Goal: Navigation & Orientation: Find specific page/section

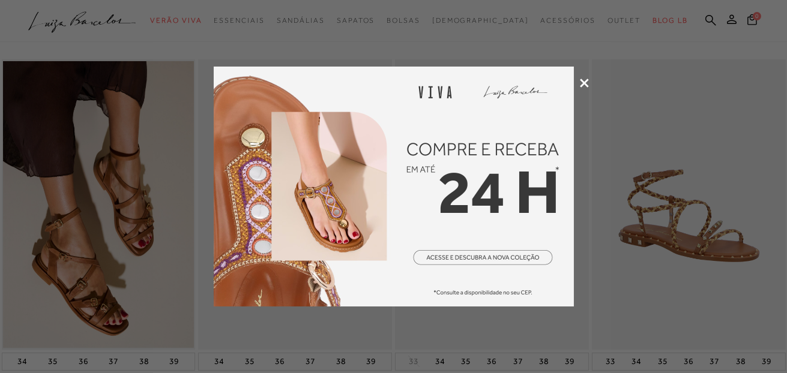
scroll to position [59, 0]
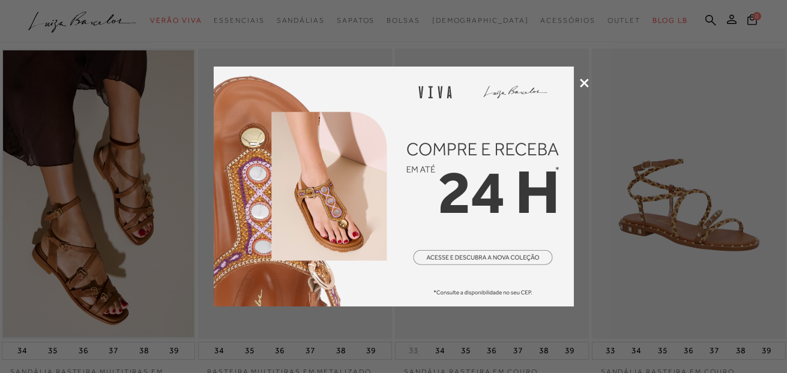
click at [584, 82] on icon at bounding box center [584, 83] width 9 height 9
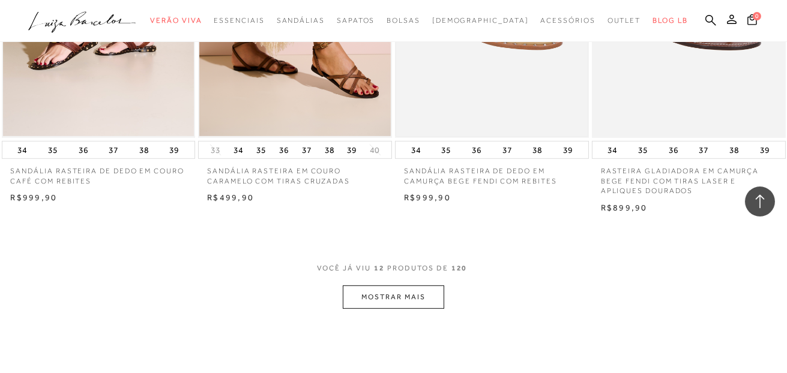
scroll to position [1139, 0]
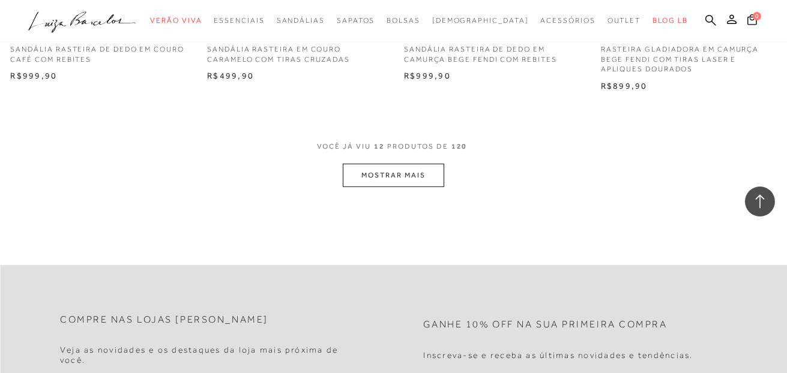
click at [419, 176] on button "MOSTRAR MAIS" at bounding box center [393, 175] width 101 height 23
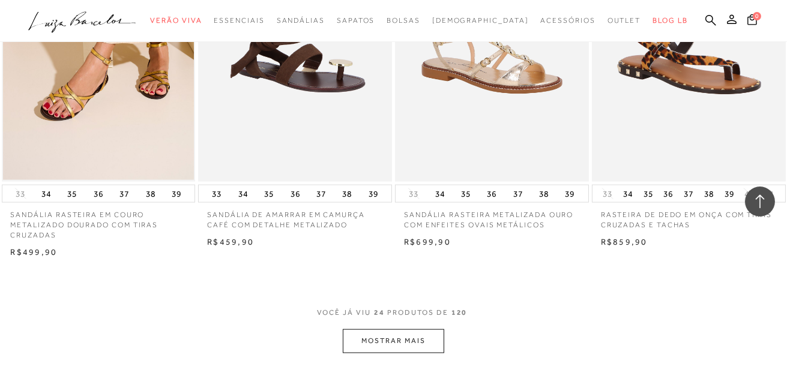
scroll to position [2220, 0]
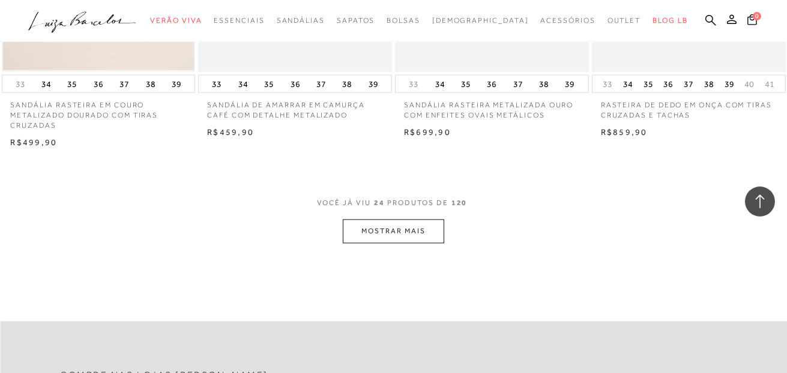
click at [405, 230] on button "MOSTRAR MAIS" at bounding box center [393, 231] width 101 height 23
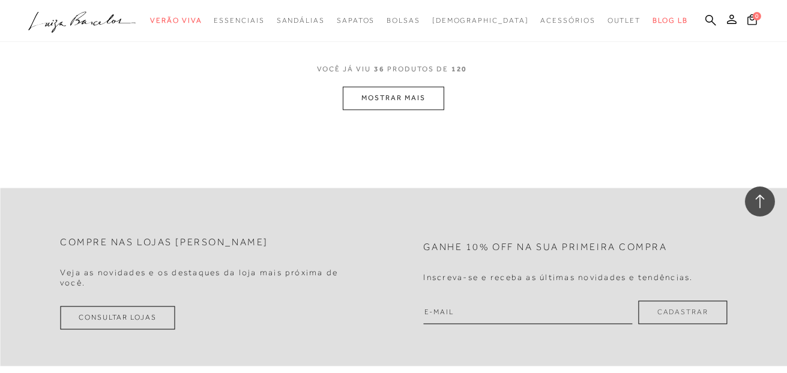
scroll to position [3420, 0]
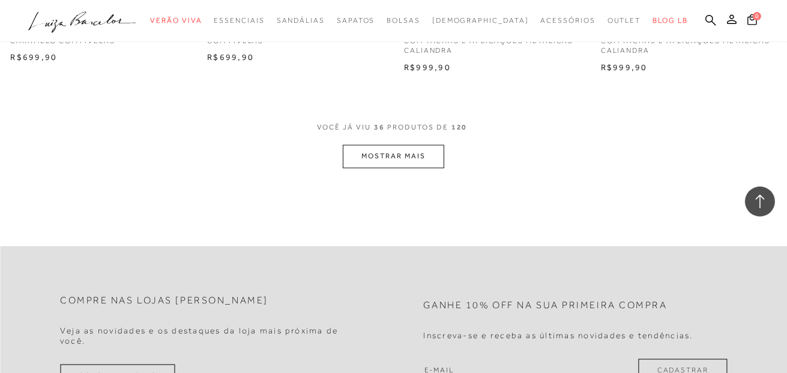
click at [394, 163] on button "MOSTRAR MAIS" at bounding box center [393, 156] width 101 height 23
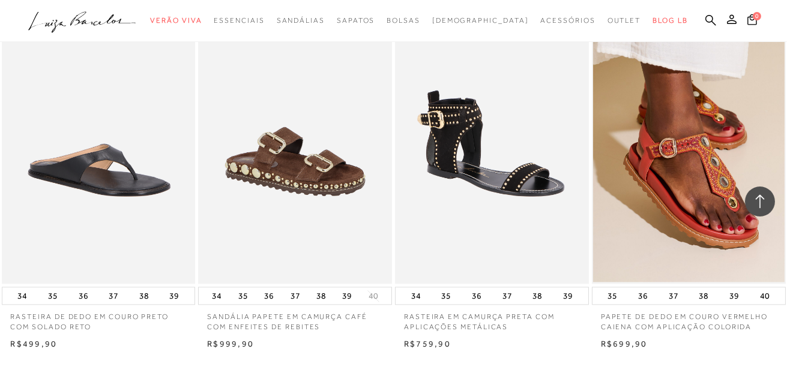
scroll to position [4440, 0]
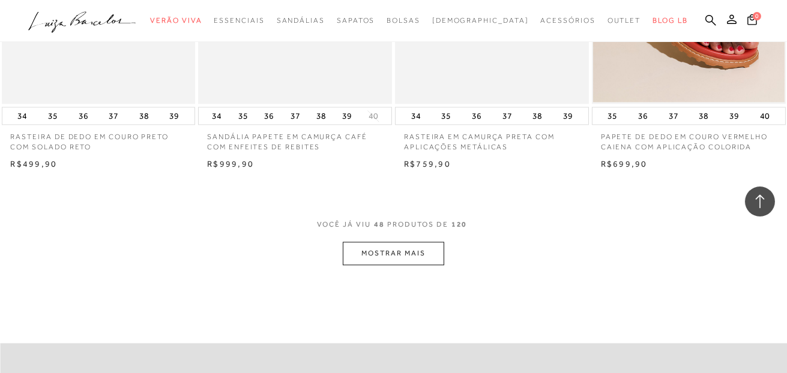
click at [391, 256] on button "MOSTRAR MAIS" at bounding box center [393, 253] width 101 height 23
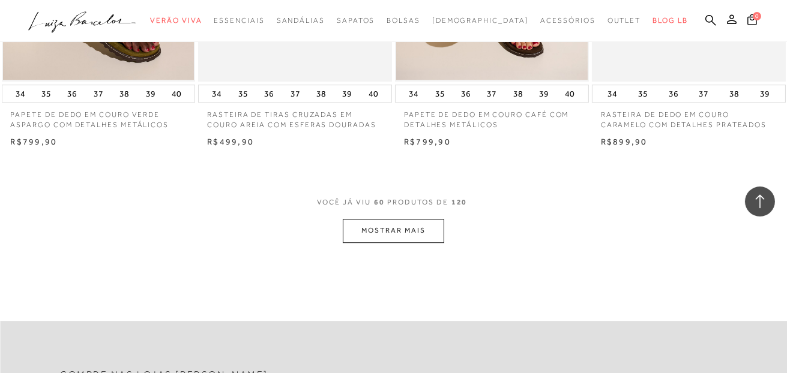
scroll to position [5700, 0]
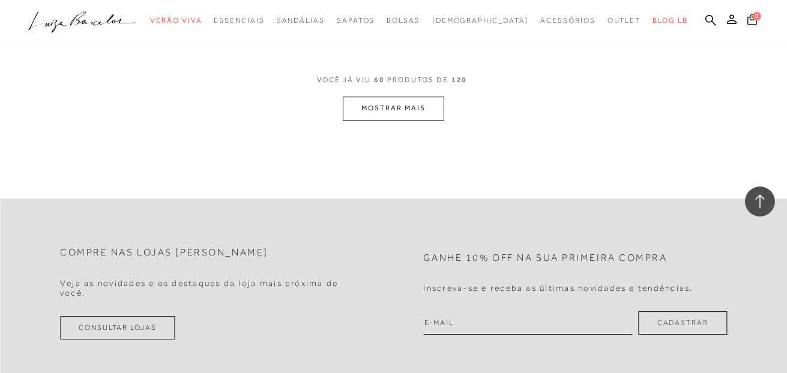
click at [403, 109] on button "MOSTRAR MAIS" at bounding box center [393, 108] width 101 height 23
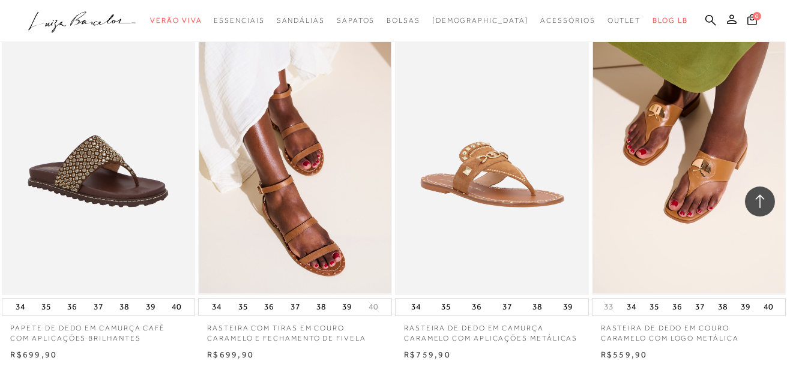
scroll to position [6721, 0]
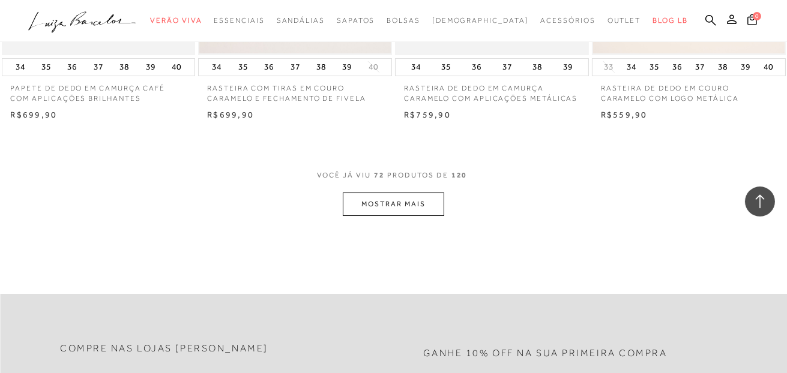
click at [392, 203] on button "MOSTRAR MAIS" at bounding box center [393, 204] width 101 height 23
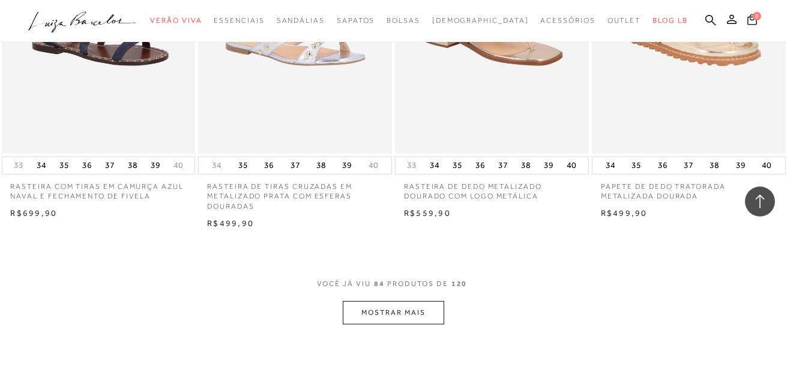
scroll to position [7740, 0]
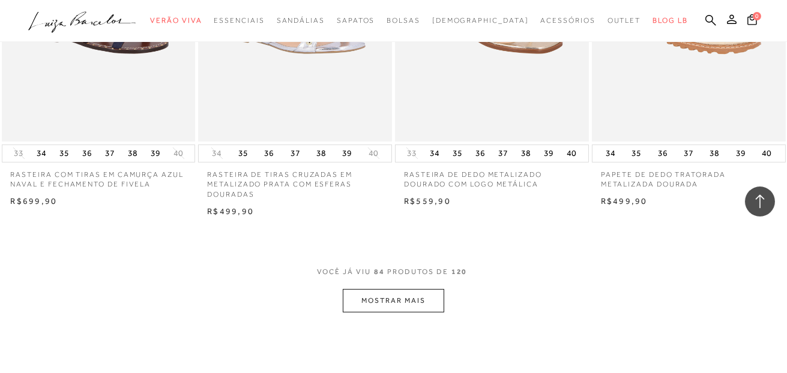
click at [386, 300] on button "MOSTRAR MAIS" at bounding box center [393, 300] width 101 height 23
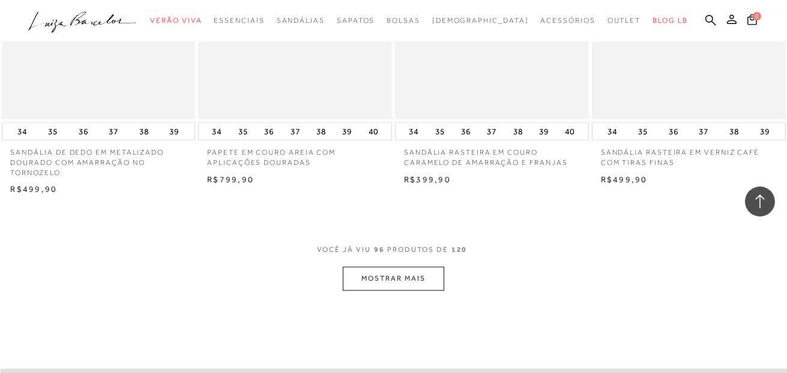
scroll to position [8940, 0]
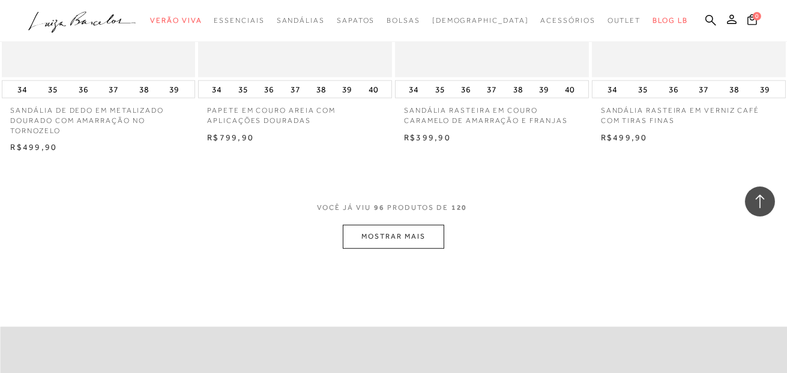
click at [395, 242] on button "MOSTRAR MAIS" at bounding box center [393, 236] width 101 height 23
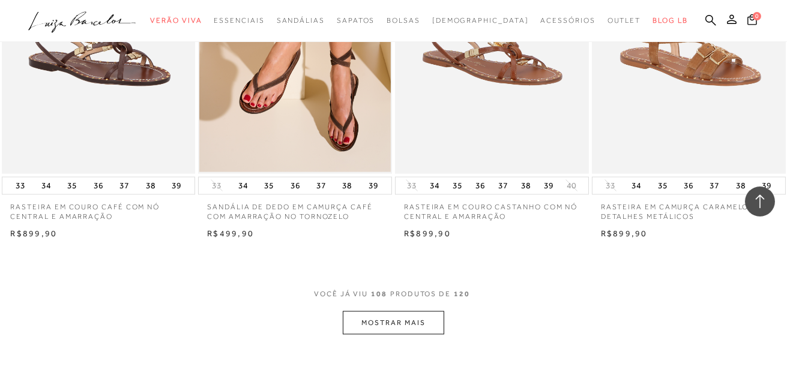
scroll to position [10021, 0]
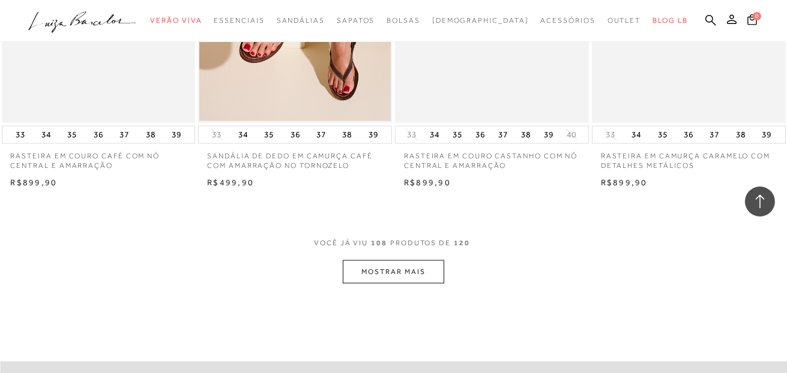
click at [389, 260] on button "MOSTRAR MAIS" at bounding box center [393, 271] width 101 height 23
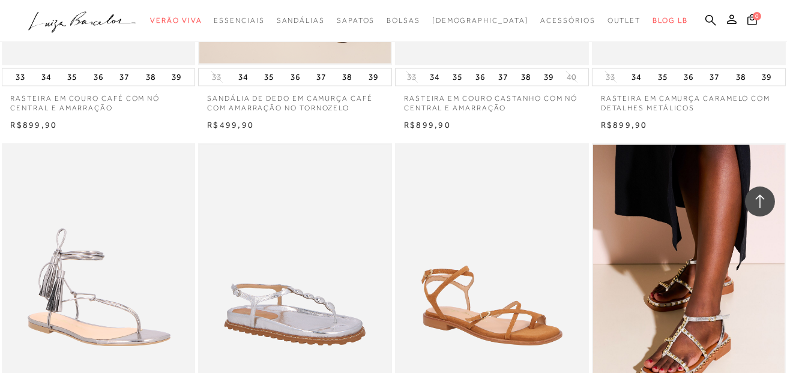
scroll to position [10141, 0]
